Goal: Task Accomplishment & Management: Manage account settings

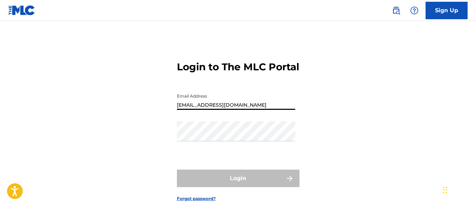
type input "[EMAIL_ADDRESS][DOMAIN_NAME]"
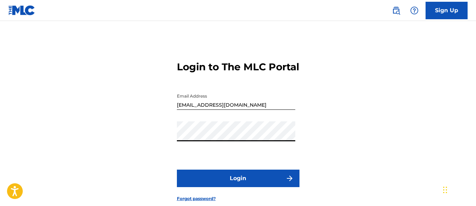
click at [238, 187] on button "Login" at bounding box center [238, 179] width 123 height 18
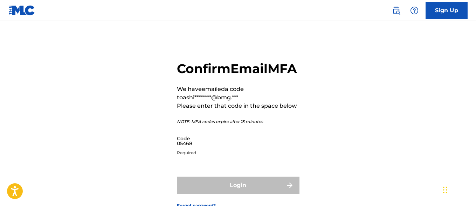
type input "054684"
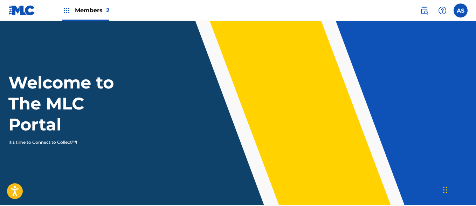
click at [67, 11] on img at bounding box center [66, 10] width 8 height 8
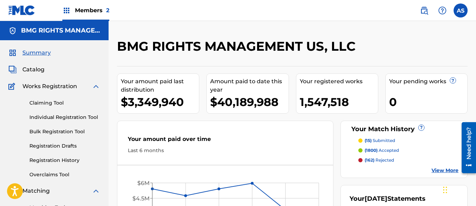
scroll to position [152, 0]
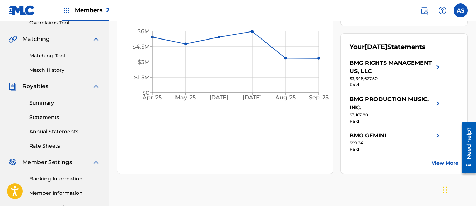
click at [65, 103] on link "Summary" at bounding box center [64, 102] width 71 height 7
